Goal: Information Seeking & Learning: Learn about a topic

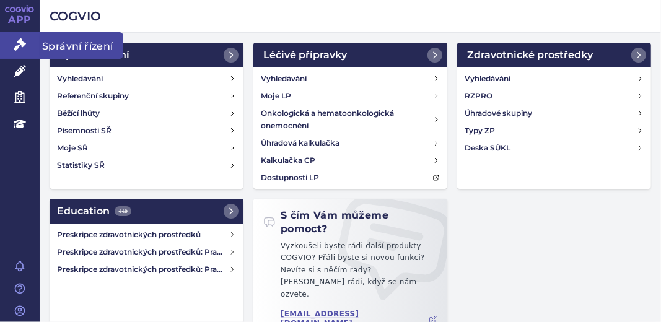
click at [17, 42] on icon at bounding box center [20, 44] width 12 height 12
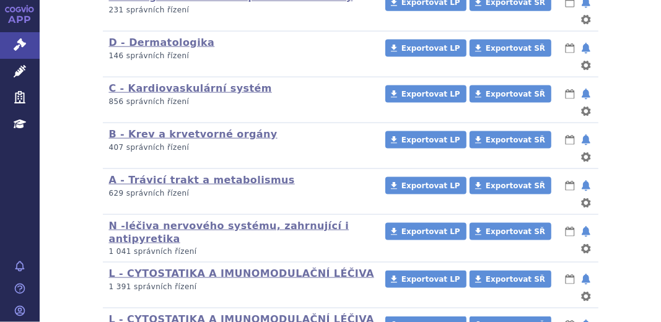
scroll to position [884, 0]
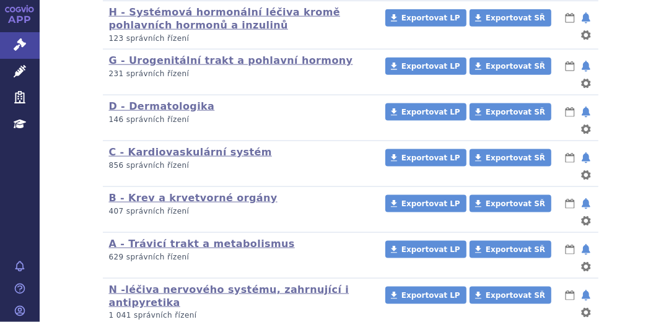
scroll to position [884, 0]
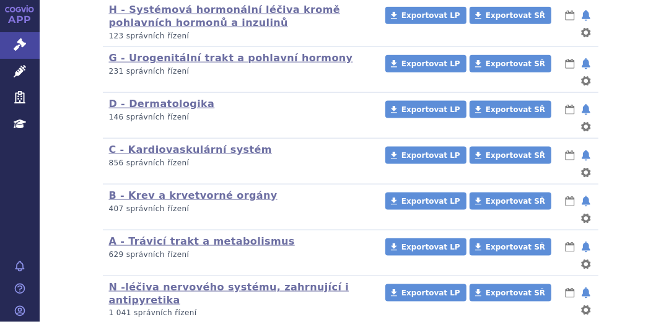
scroll to position [819, 0]
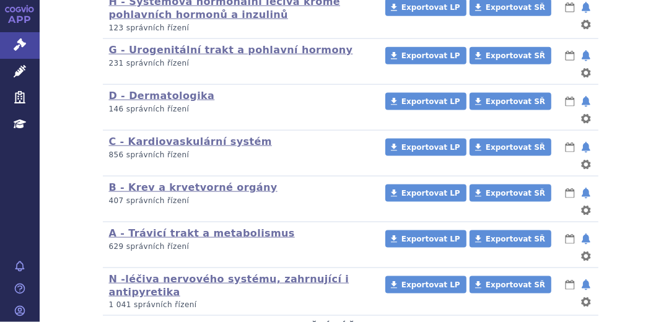
click at [255, 321] on link "L - CYTOSTATIKA A IMUNOMODULAČNÍ LÉČIVA" at bounding box center [241, 327] width 265 height 12
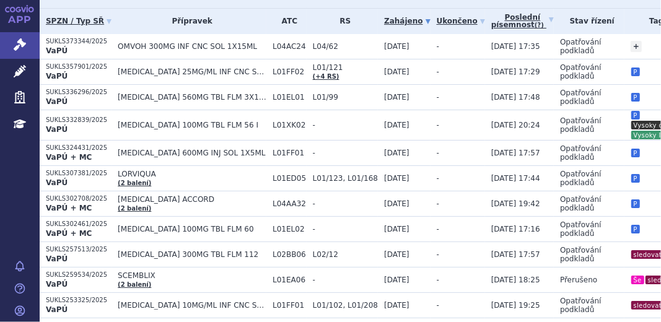
scroll to position [68, 0]
